Goal: Use online tool/utility: Utilize a website feature to perform a specific function

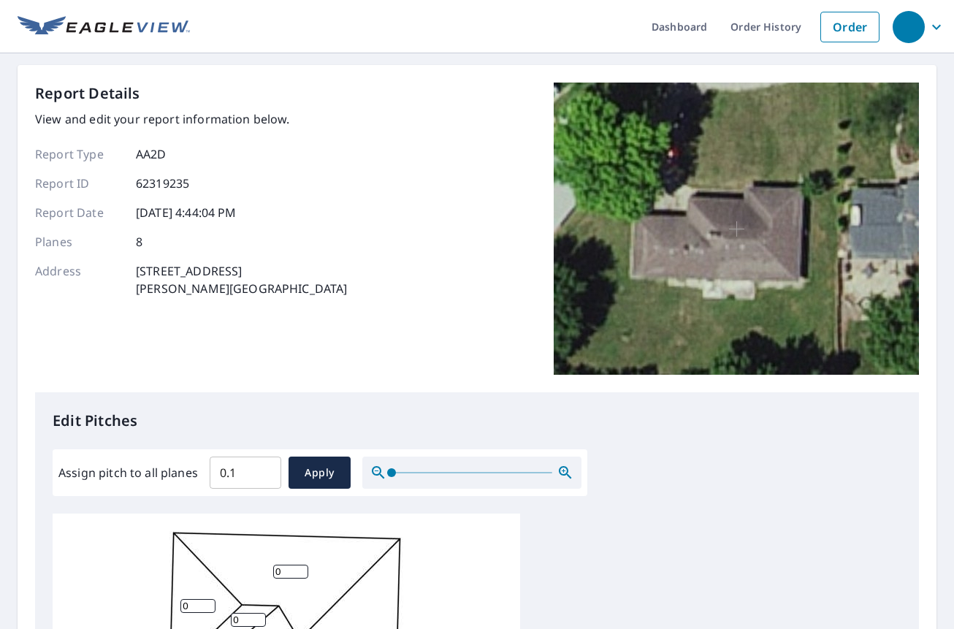
click at [262, 465] on input "0.1" at bounding box center [246, 472] width 72 height 41
drag, startPoint x: 254, startPoint y: 467, endPoint x: 184, endPoint y: 476, distance: 70.8
click at [184, 476] on div "Assign pitch to all planes 0.1 ​ Apply" at bounding box center [319, 473] width 523 height 32
type input "4"
click at [292, 483] on button "Apply" at bounding box center [320, 473] width 62 height 32
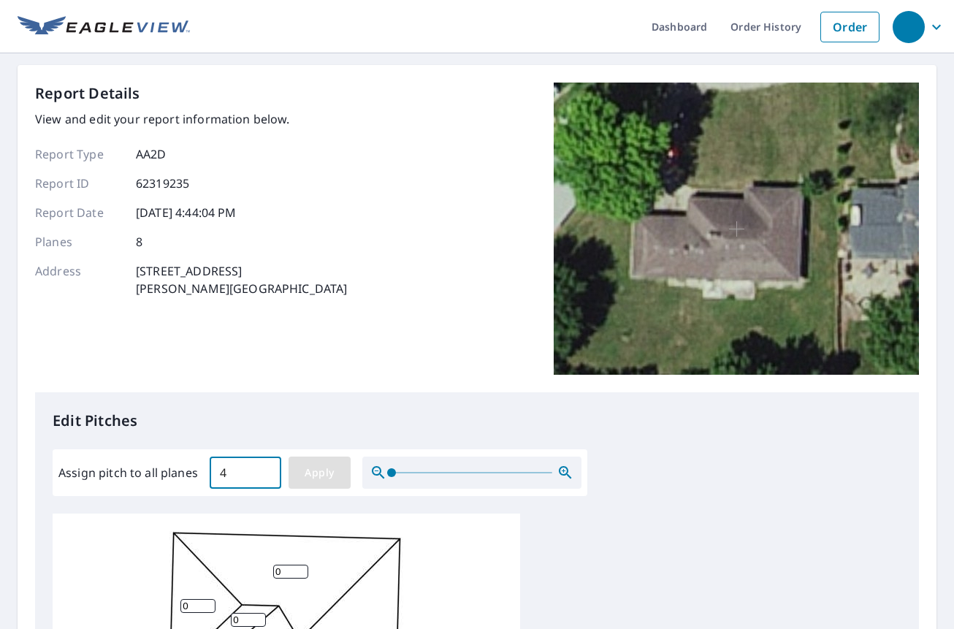
type input "4"
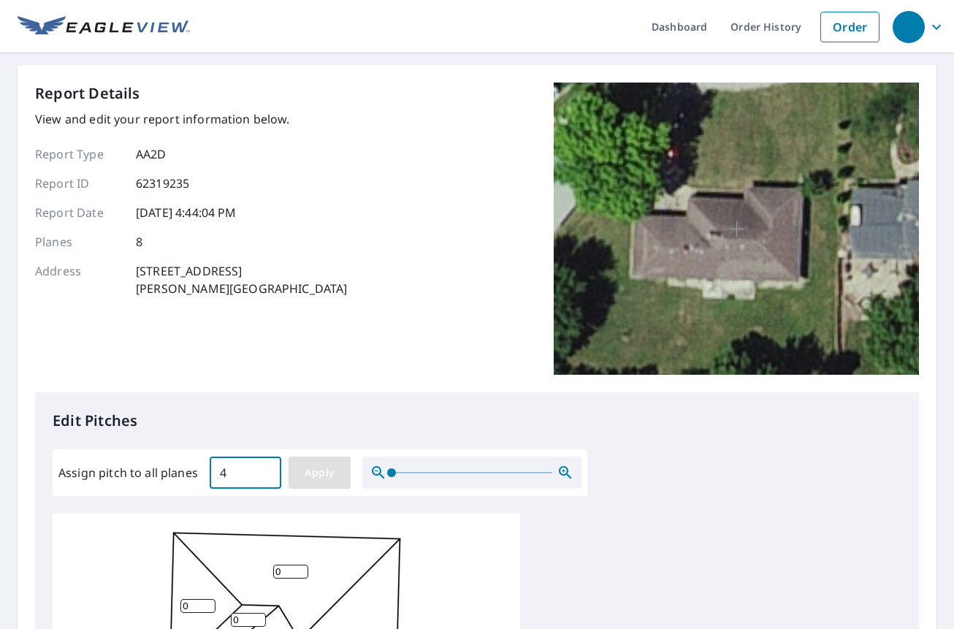
type input "4"
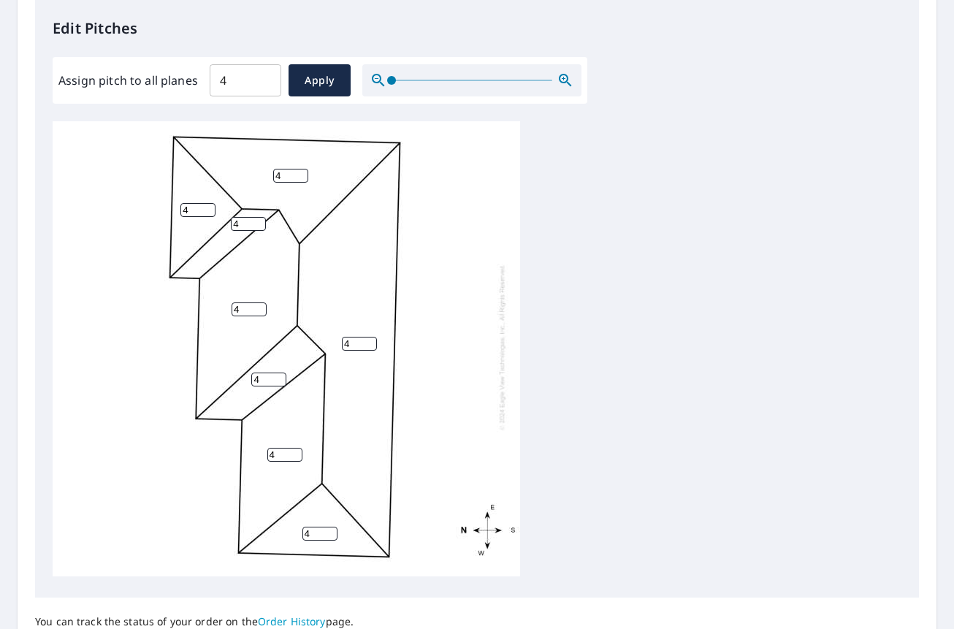
scroll to position [511, 0]
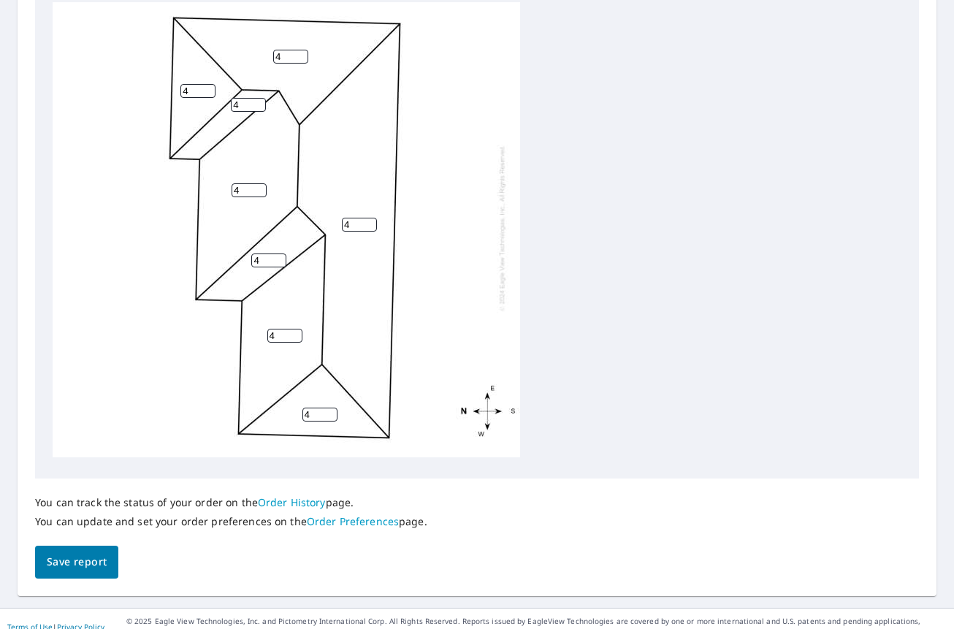
click at [86, 552] on button "Save report" at bounding box center [76, 562] width 83 height 33
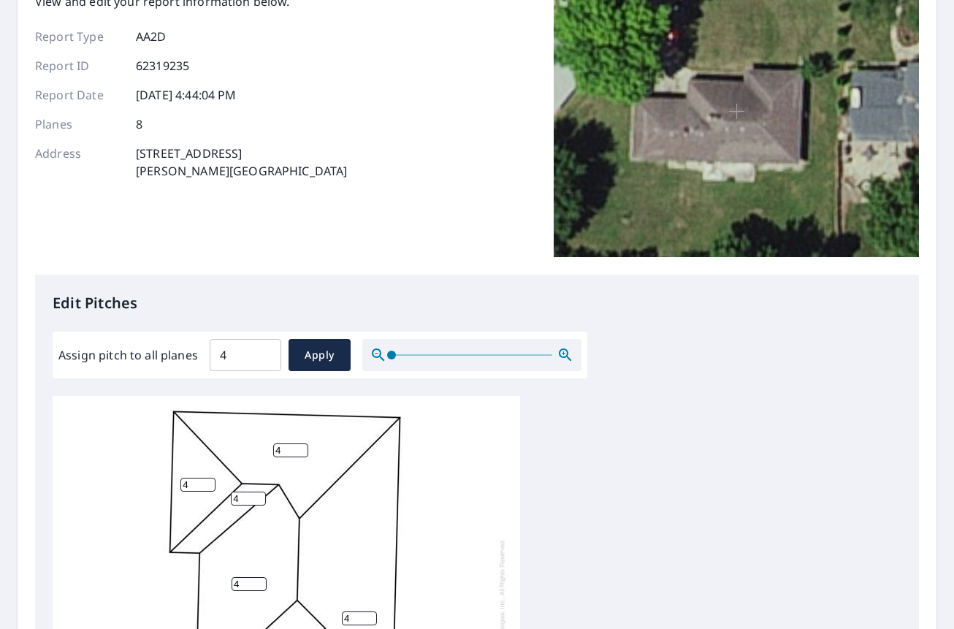
scroll to position [15, 0]
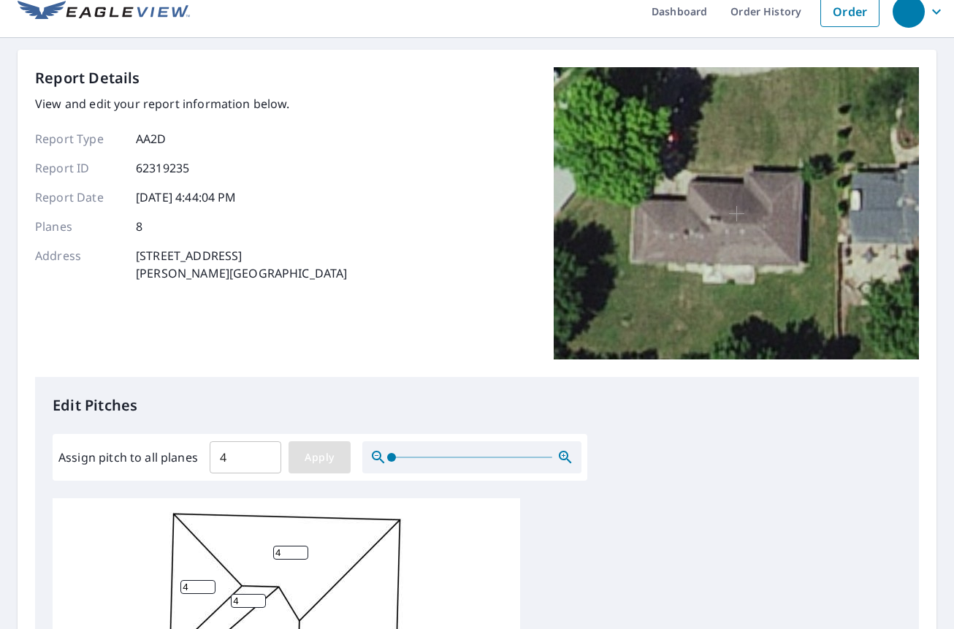
click at [306, 451] on span "Apply" at bounding box center [319, 458] width 39 height 18
drag, startPoint x: 108, startPoint y: 166, endPoint x: 227, endPoint y: 178, distance: 119.0
click at [216, 172] on div "Report ID 62319235" at bounding box center [191, 168] width 313 height 18
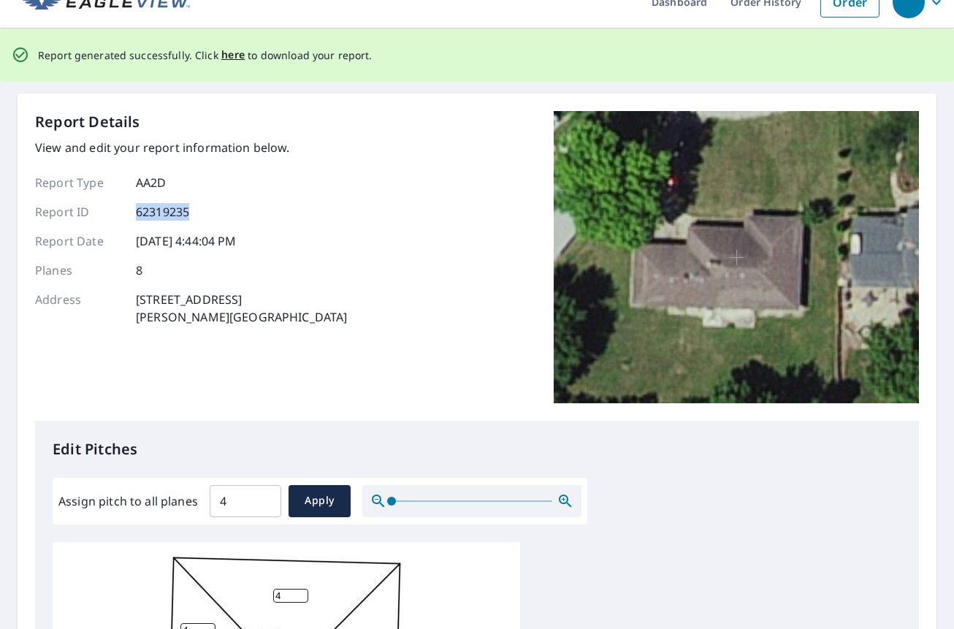
scroll to position [0, 0]
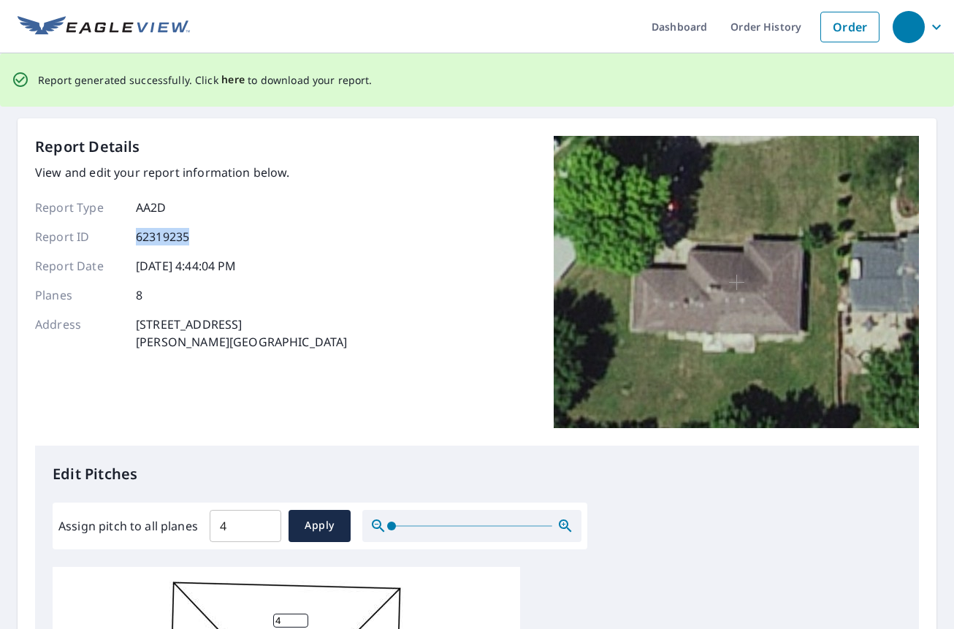
click at [224, 82] on span "here" at bounding box center [233, 80] width 24 height 18
